Goal: Information Seeking & Learning: Learn about a topic

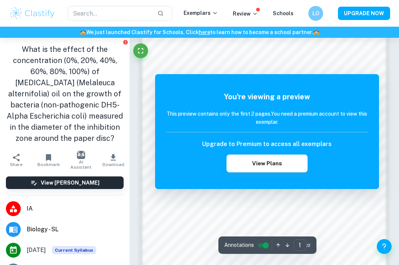
scroll to position [388, 0]
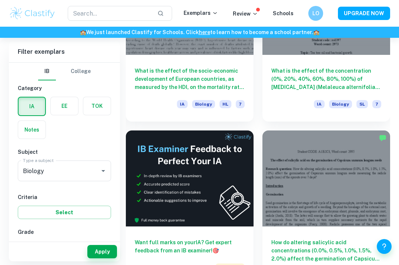
scroll to position [281, 0]
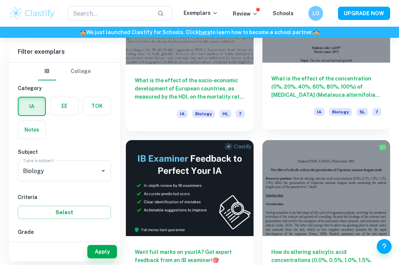
click at [336, 75] on h6 "What is the effect of the concentration (0%, 20%, 40%, 60%, 80%, 100%) of [MEDI…" at bounding box center [326, 86] width 110 height 24
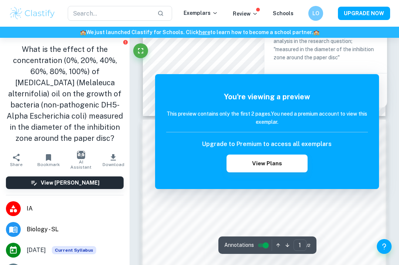
scroll to position [273, 0]
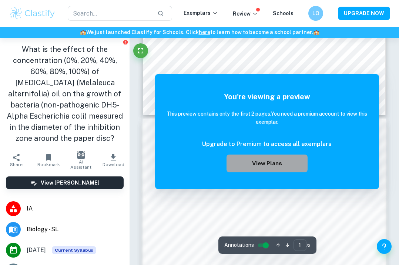
click at [263, 158] on button "View Plans" at bounding box center [266, 163] width 81 height 18
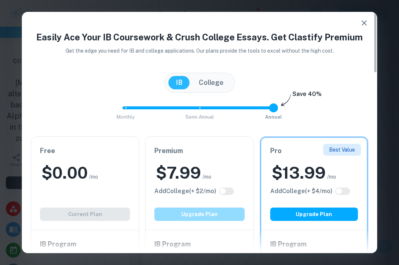
click at [221, 212] on button "Upgrade Plan" at bounding box center [199, 213] width 90 height 13
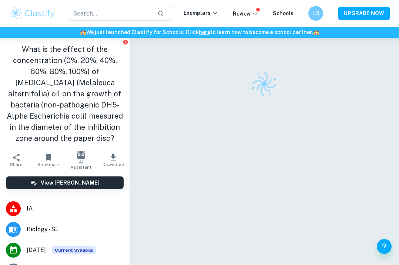
checkbox input "true"
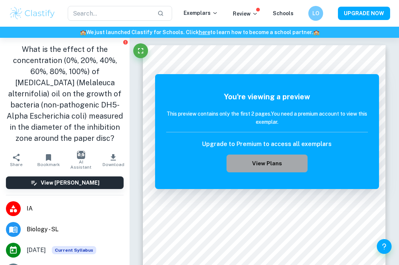
click at [269, 165] on button "View Plans" at bounding box center [266, 163] width 81 height 18
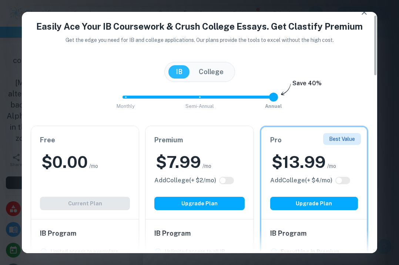
scroll to position [12, 0]
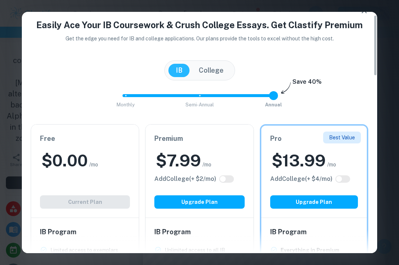
type input "1"
click at [199, 101] on span "Semi-Annual" at bounding box center [199, 104] width 28 height 7
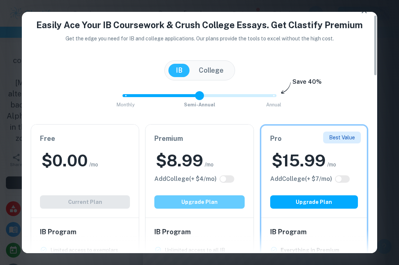
click at [224, 202] on button "Upgrade Plan" at bounding box center [199, 201] width 90 height 13
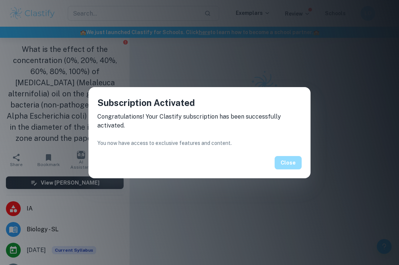
click at [293, 164] on button "Close" at bounding box center [288, 162] width 27 height 13
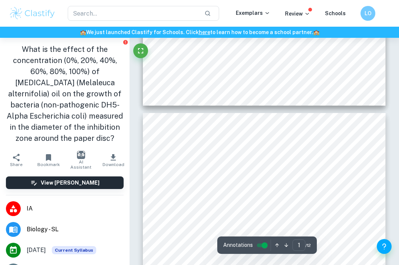
type input "2"
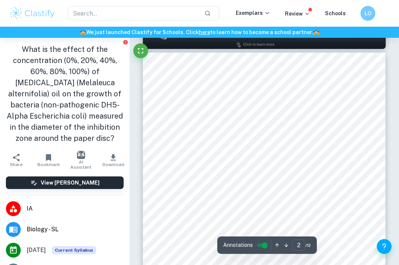
scroll to position [381, 0]
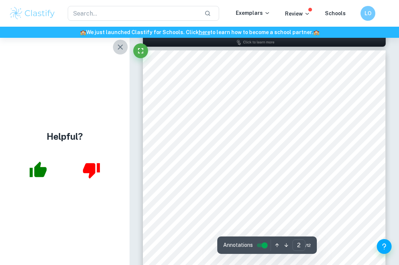
click at [118, 43] on icon "button" at bounding box center [120, 47] width 9 height 9
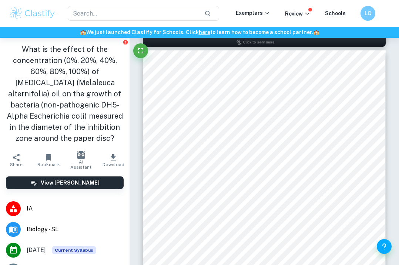
click at [372, 162] on div "- 2 - Introduction [PERSON_NAME][MEDICAL_DATA] Escherichia coli ([MEDICAL_DATA]…" at bounding box center [264, 221] width 243 height 343
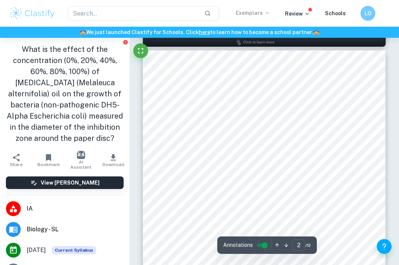
click at [259, 13] on p "Exemplars" at bounding box center [253, 13] width 34 height 8
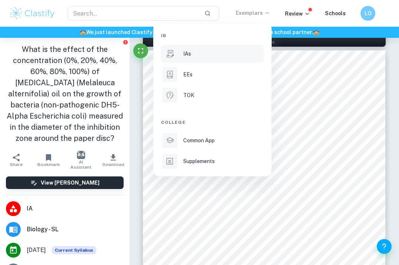
click at [182, 57] on li "IAs" at bounding box center [212, 54] width 103 height 18
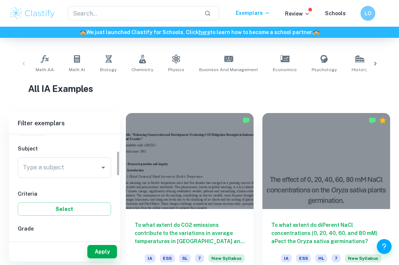
scroll to position [80, 0]
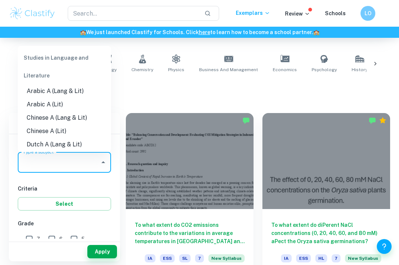
click at [93, 166] on input "Type a subject" at bounding box center [58, 162] width 75 height 14
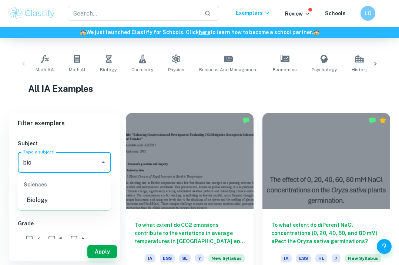
click at [48, 203] on li "Biology" at bounding box center [64, 199] width 93 height 13
type input "Biology"
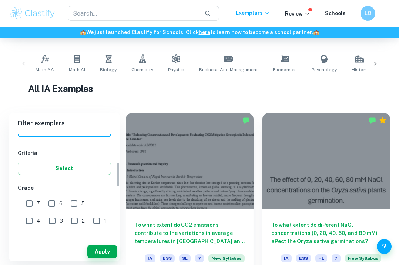
scroll to position [129, 0]
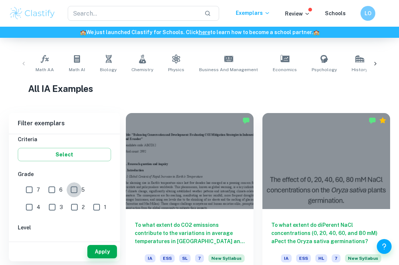
click at [70, 186] on input "5" at bounding box center [74, 189] width 15 height 15
checkbox input "true"
click at [55, 187] on input "6" at bounding box center [51, 189] width 15 height 15
checkbox input "true"
click at [31, 187] on input "7" at bounding box center [29, 189] width 15 height 15
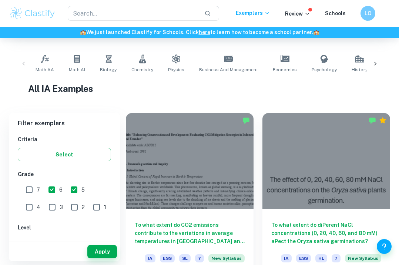
checkbox input "true"
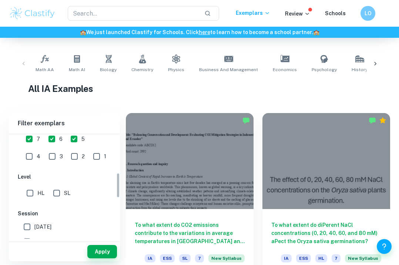
scroll to position [180, 0]
click at [53, 190] on input "SL" at bounding box center [56, 192] width 15 height 15
checkbox input "true"
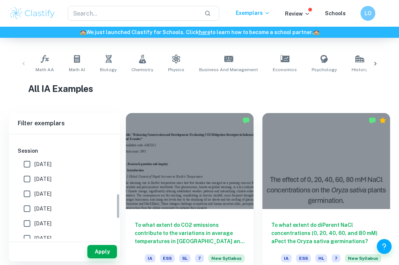
scroll to position [242, 0]
click at [109, 255] on button "Apply" at bounding box center [102, 251] width 30 height 13
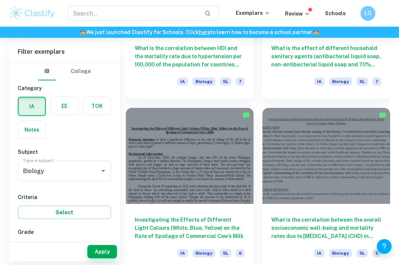
scroll to position [1687, 0]
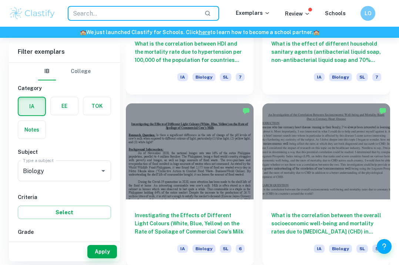
click at [198, 7] on input "text" at bounding box center [133, 13] width 131 height 15
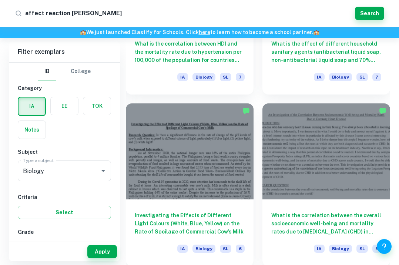
type input "affect reaction time"
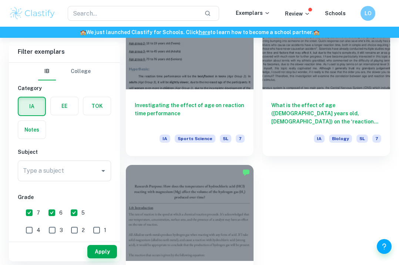
scroll to position [430, 0]
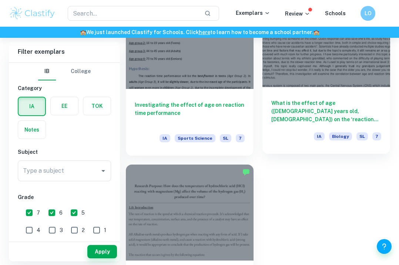
click at [312, 71] on div at bounding box center [326, 39] width 128 height 96
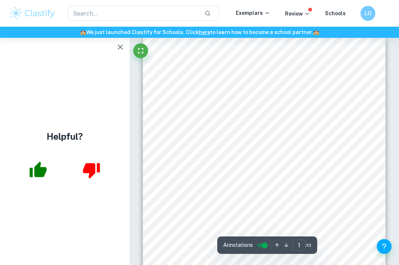
scroll to position [11, 0]
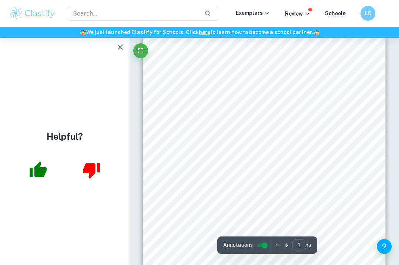
click at [384, 107] on div "1 Personal Code: jxs939 Study of the impact of age on the reaction time to a vi…" at bounding box center [264, 205] width 243 height 343
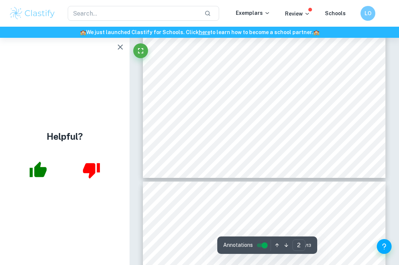
scroll to position [221, 0]
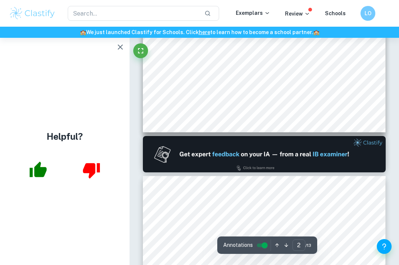
type input "1"
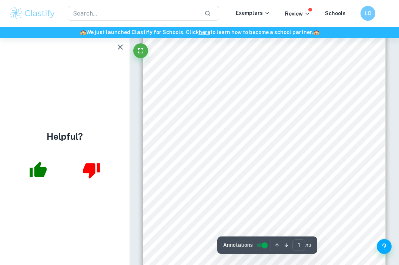
scroll to position [56, 0]
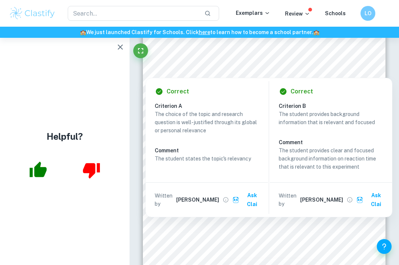
click at [386, 75] on div "Correct Criterion A The choice of the topic and research question is well-justi…" at bounding box center [268, 145] width 247 height 143
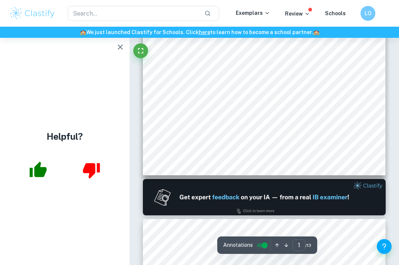
scroll to position [227, 0]
